Goal: Task Accomplishment & Management: Use online tool/utility

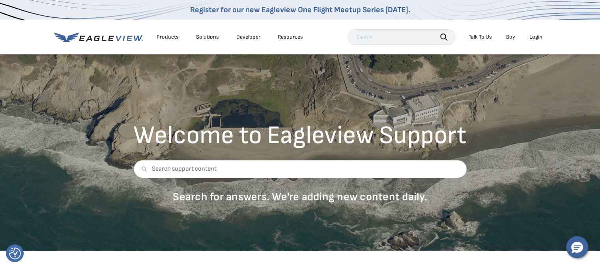
click at [368, 40] on input "text" at bounding box center [401, 37] width 107 height 16
type input "02806737"
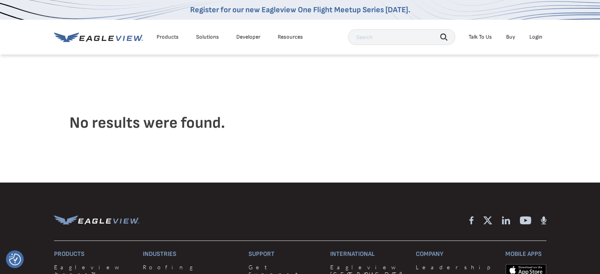
click at [538, 39] on div "Login" at bounding box center [535, 37] width 13 height 7
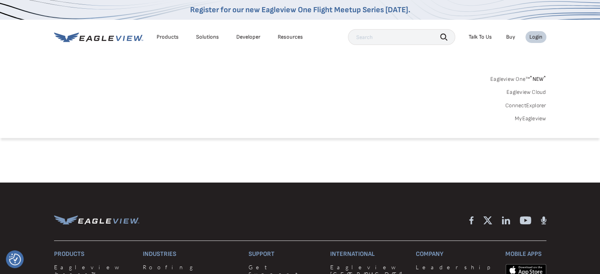
click at [410, 89] on div "Eagleview One™ * NEW * Eagleview Cloud ConnectExplorer MyEagleview" at bounding box center [300, 97] width 492 height 49
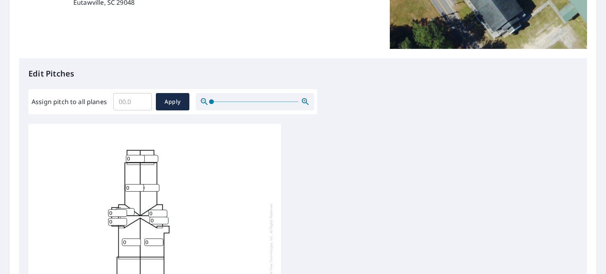
scroll to position [154, 0]
click at [125, 103] on input "Assign pitch to all planes" at bounding box center [132, 101] width 39 height 22
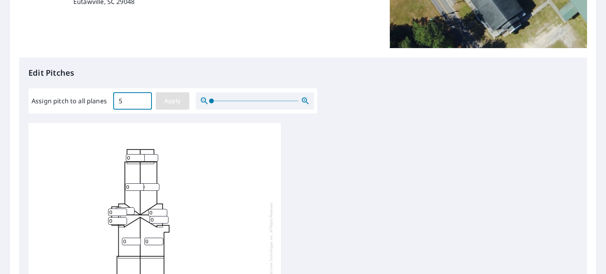
type input "5"
click at [175, 105] on span "Apply" at bounding box center [172, 101] width 21 height 10
type input "5"
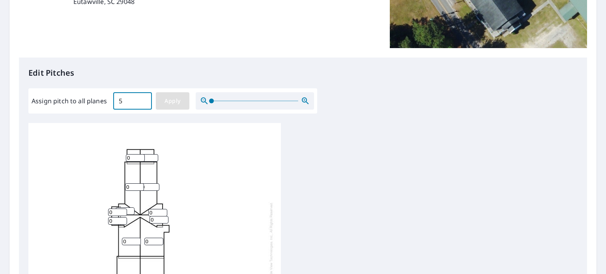
type input "5"
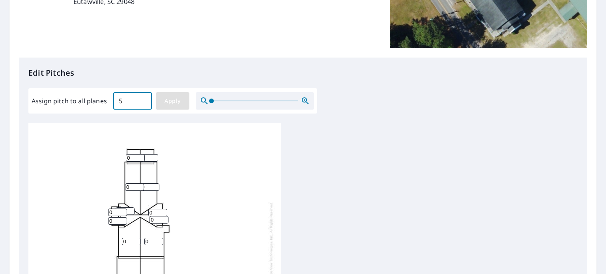
type input "5"
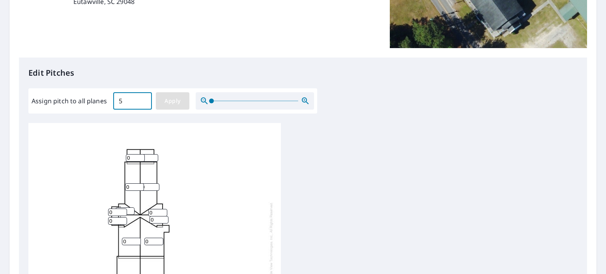
type input "5"
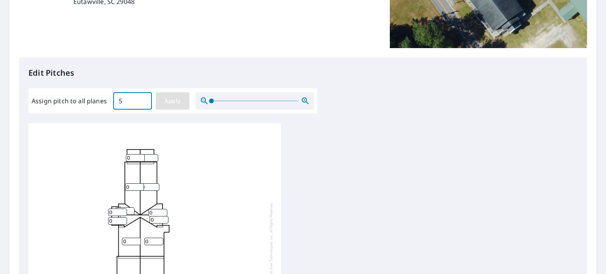
type input "5"
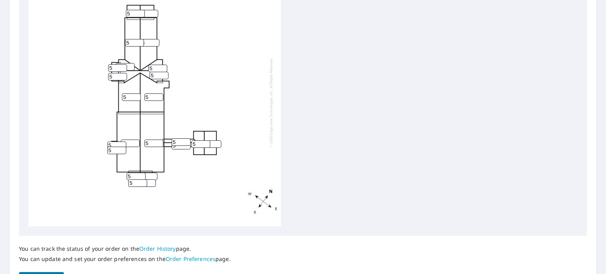
scroll to position [331, 0]
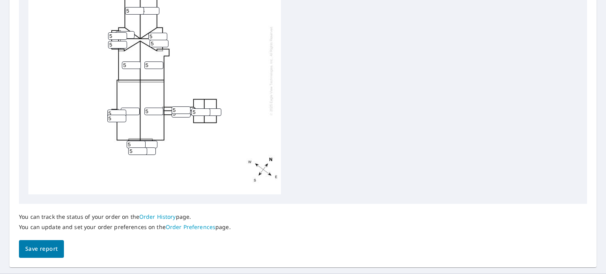
click at [33, 251] on span "Save report" at bounding box center [41, 249] width 32 height 10
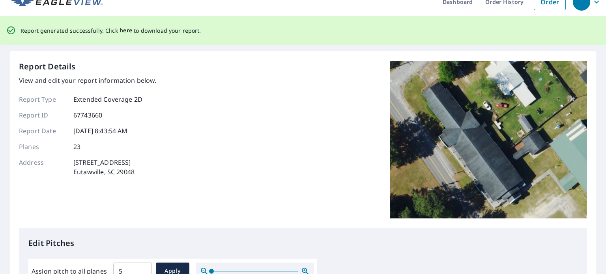
scroll to position [12, 0]
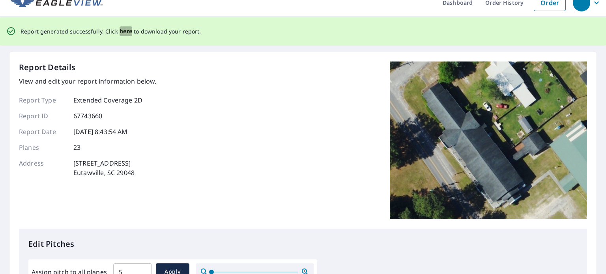
click at [124, 31] on span "here" at bounding box center [126, 31] width 13 height 10
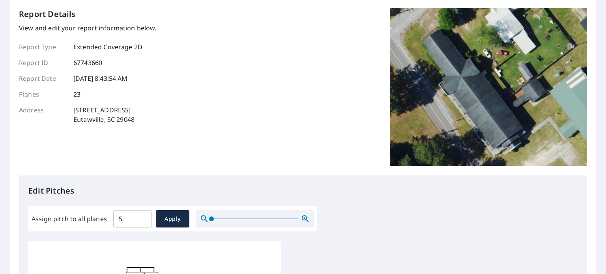
scroll to position [0, 0]
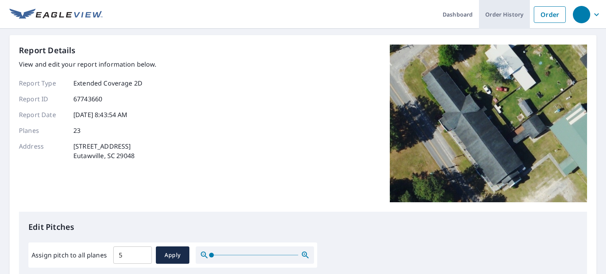
click at [505, 13] on link "Order History" at bounding box center [504, 14] width 51 height 29
